Goal: Task Accomplishment & Management: Use online tool/utility

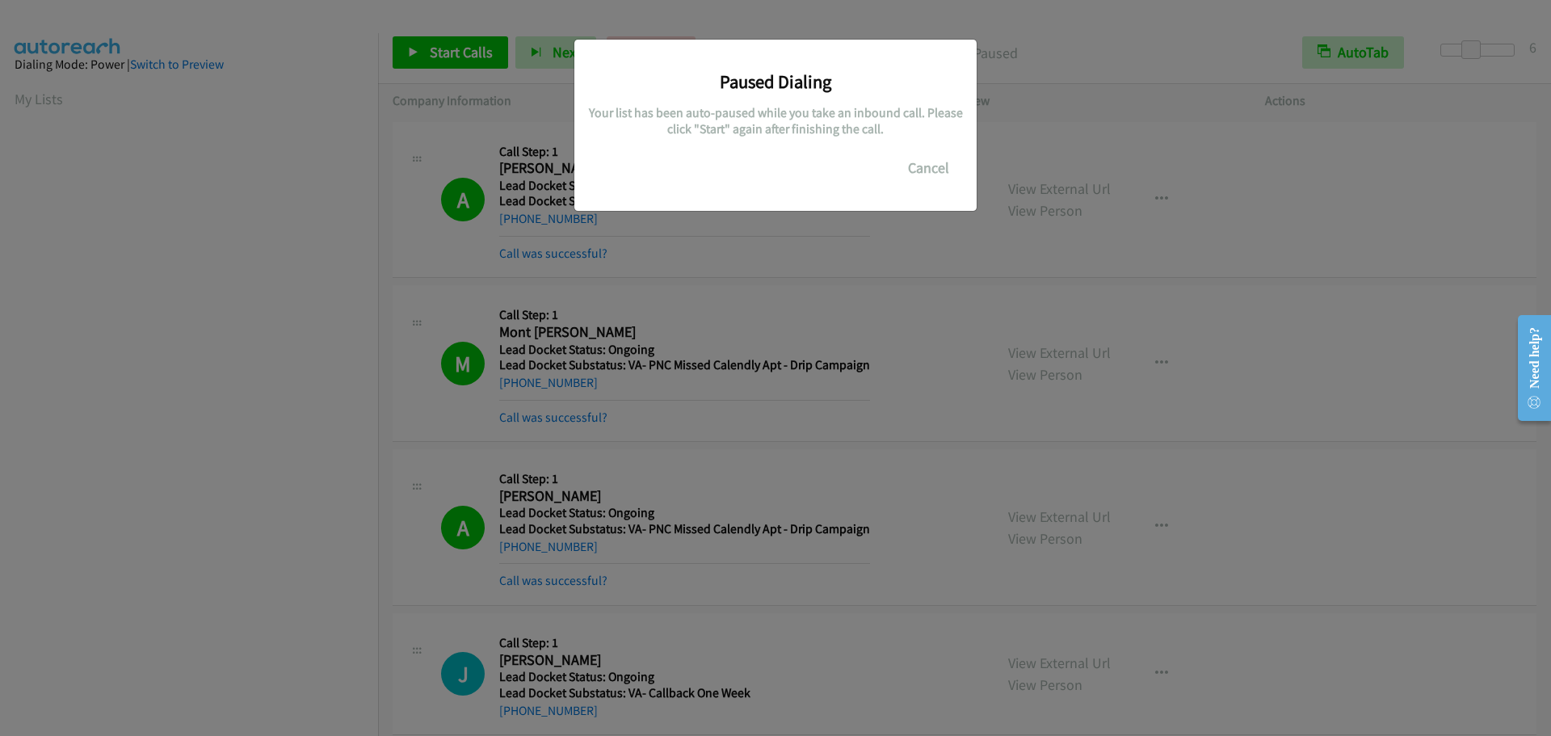
scroll to position [170, 0]
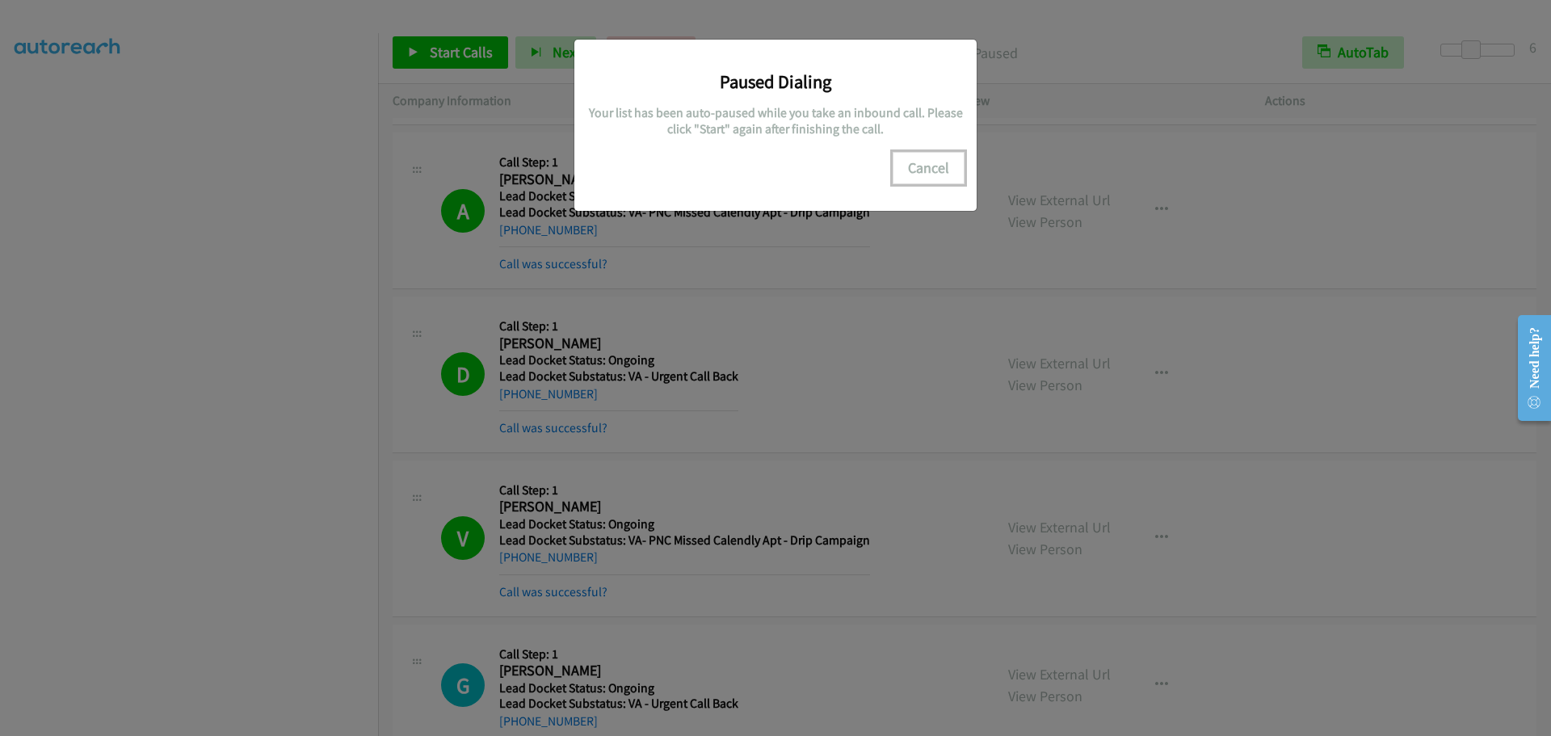
click at [941, 162] on button "Cancel" at bounding box center [929, 168] width 72 height 32
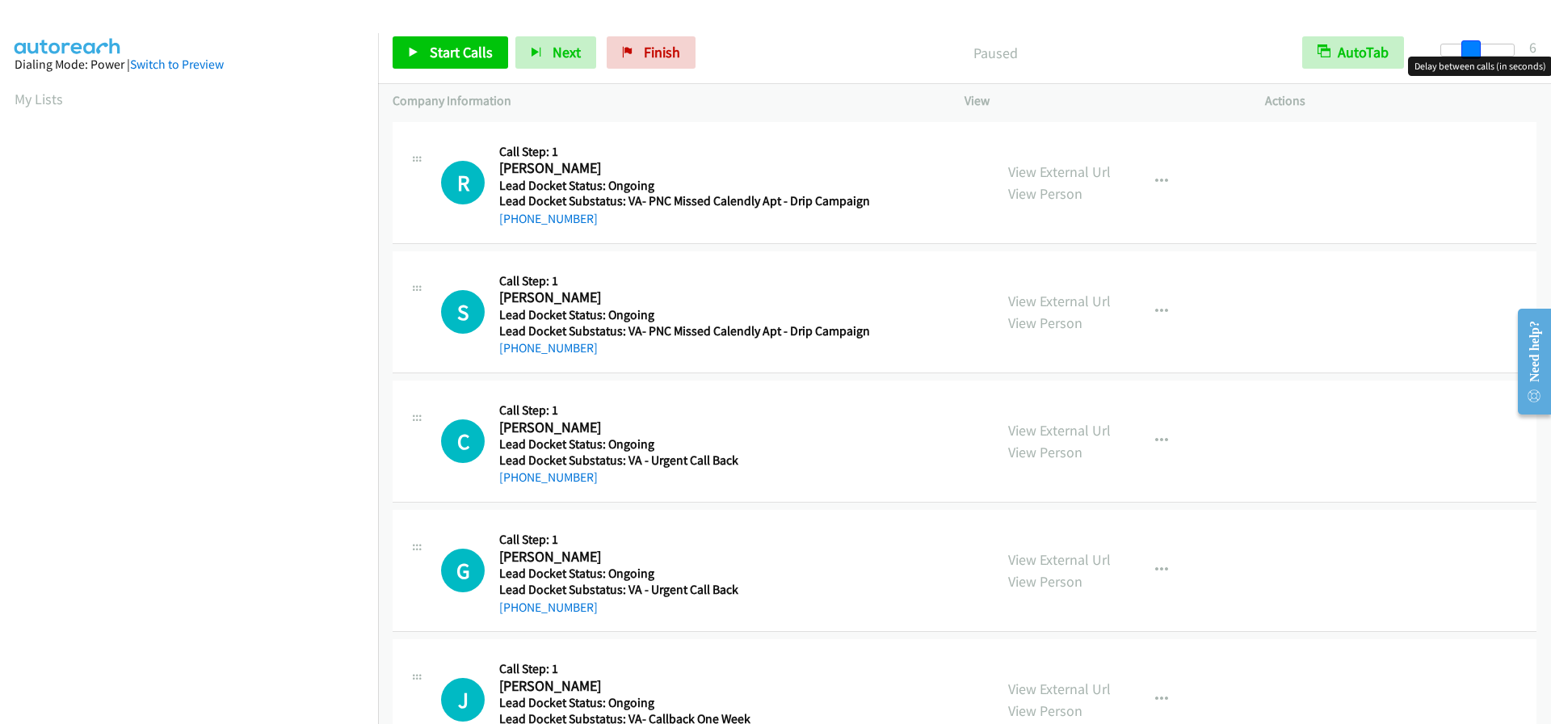
drag, startPoint x: 1438, startPoint y: 53, endPoint x: 1469, endPoint y: 53, distance: 30.7
click at [1469, 53] on span at bounding box center [1471, 49] width 19 height 19
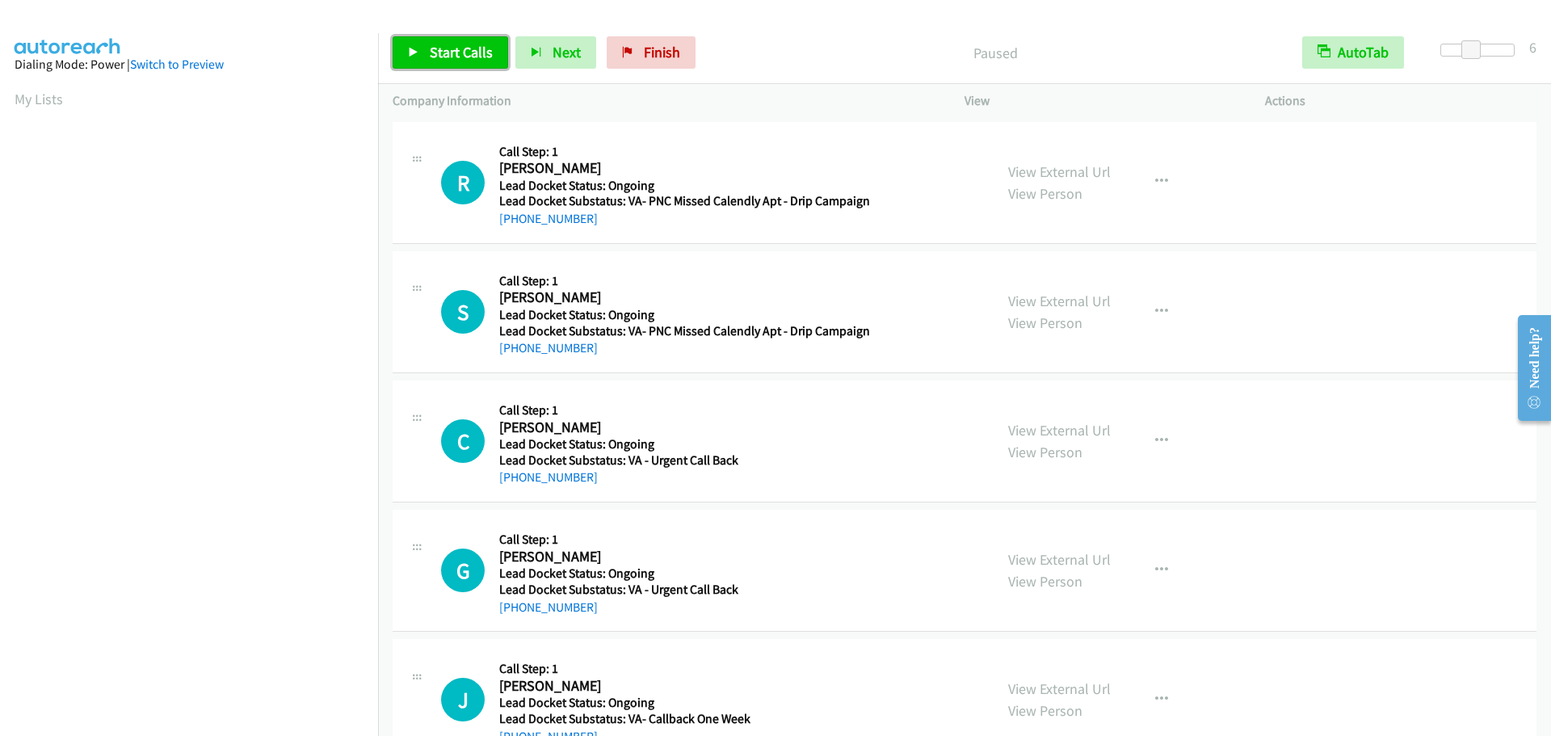
click at [485, 48] on span "Start Calls" at bounding box center [461, 52] width 63 height 19
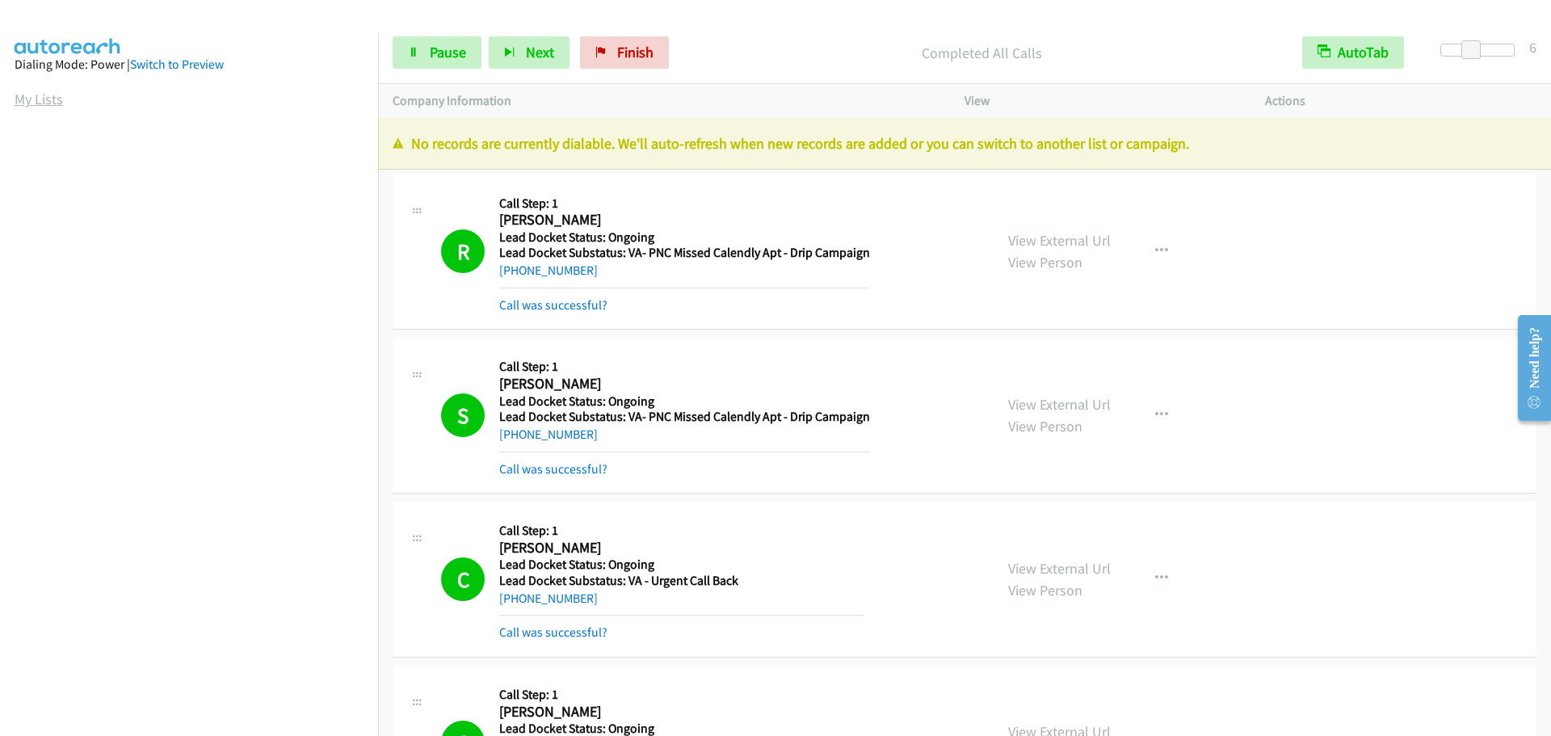
click at [28, 103] on link "My Lists" at bounding box center [39, 99] width 48 height 19
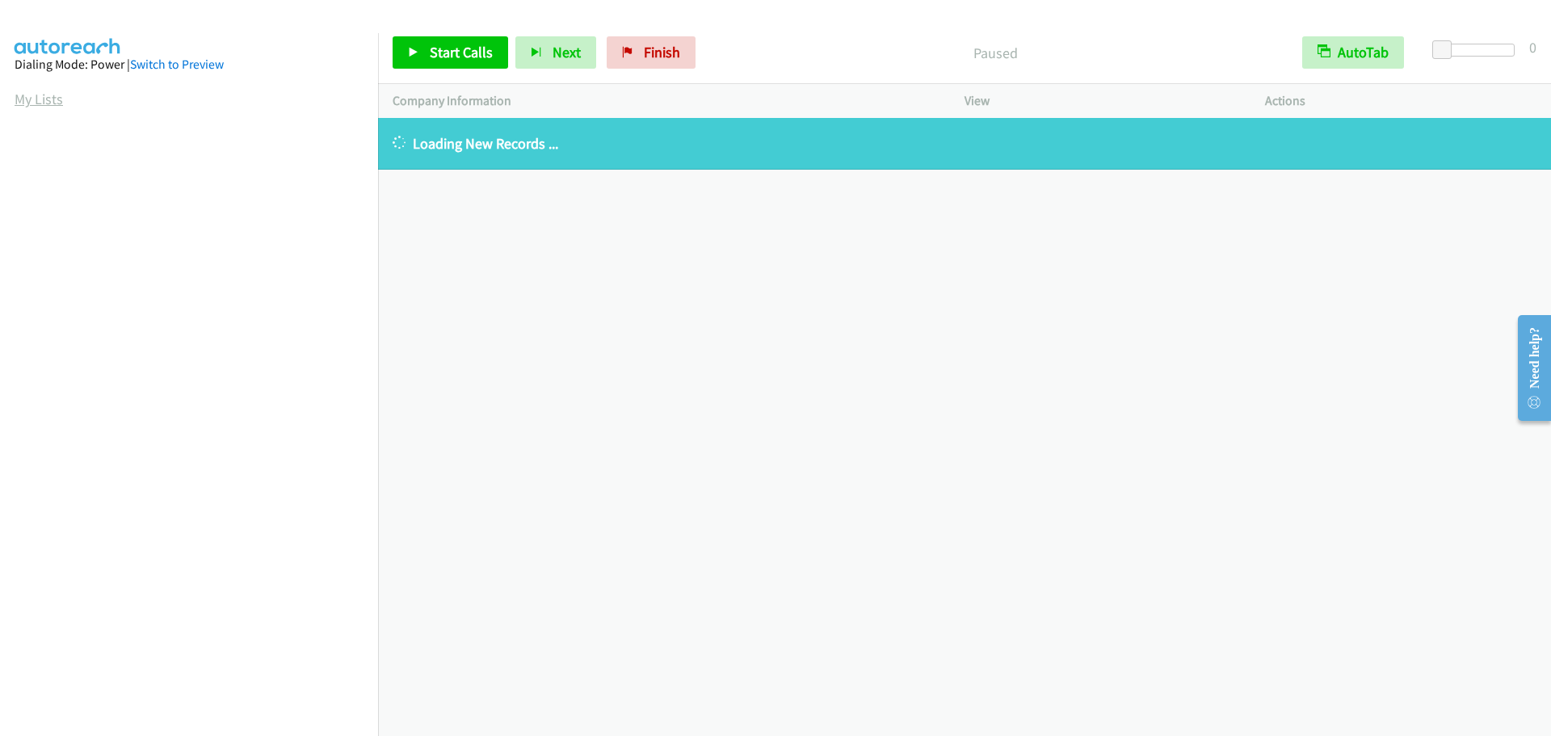
click at [44, 97] on link "My Lists" at bounding box center [39, 99] width 48 height 19
